Goal: Find specific page/section: Find specific page/section

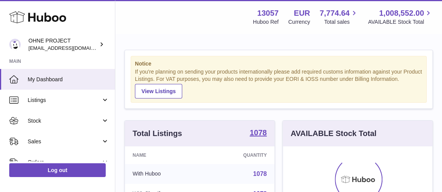
scroll to position [120, 149]
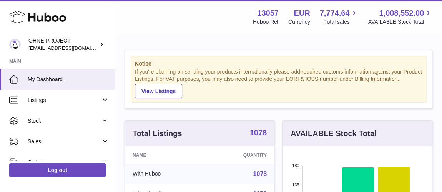
click at [262, 132] on strong "1078" at bounding box center [258, 133] width 17 height 8
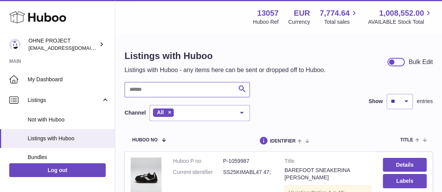
click at [163, 91] on input "text" at bounding box center [186, 89] width 125 height 15
type input "******"
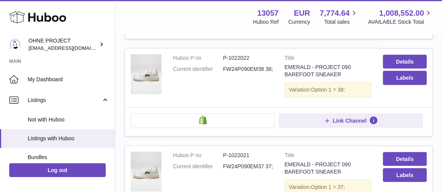
scroll to position [907, 0]
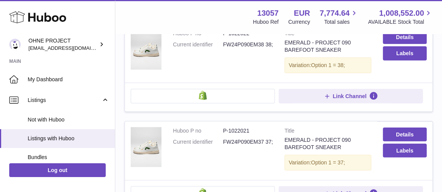
click at [240, 128] on dd "P-1022021" at bounding box center [248, 131] width 50 height 7
copy dd "1022021"
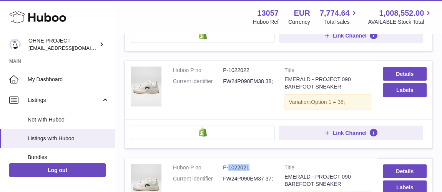
scroll to position [803, 0]
